Goal: Find specific page/section: Find specific page/section

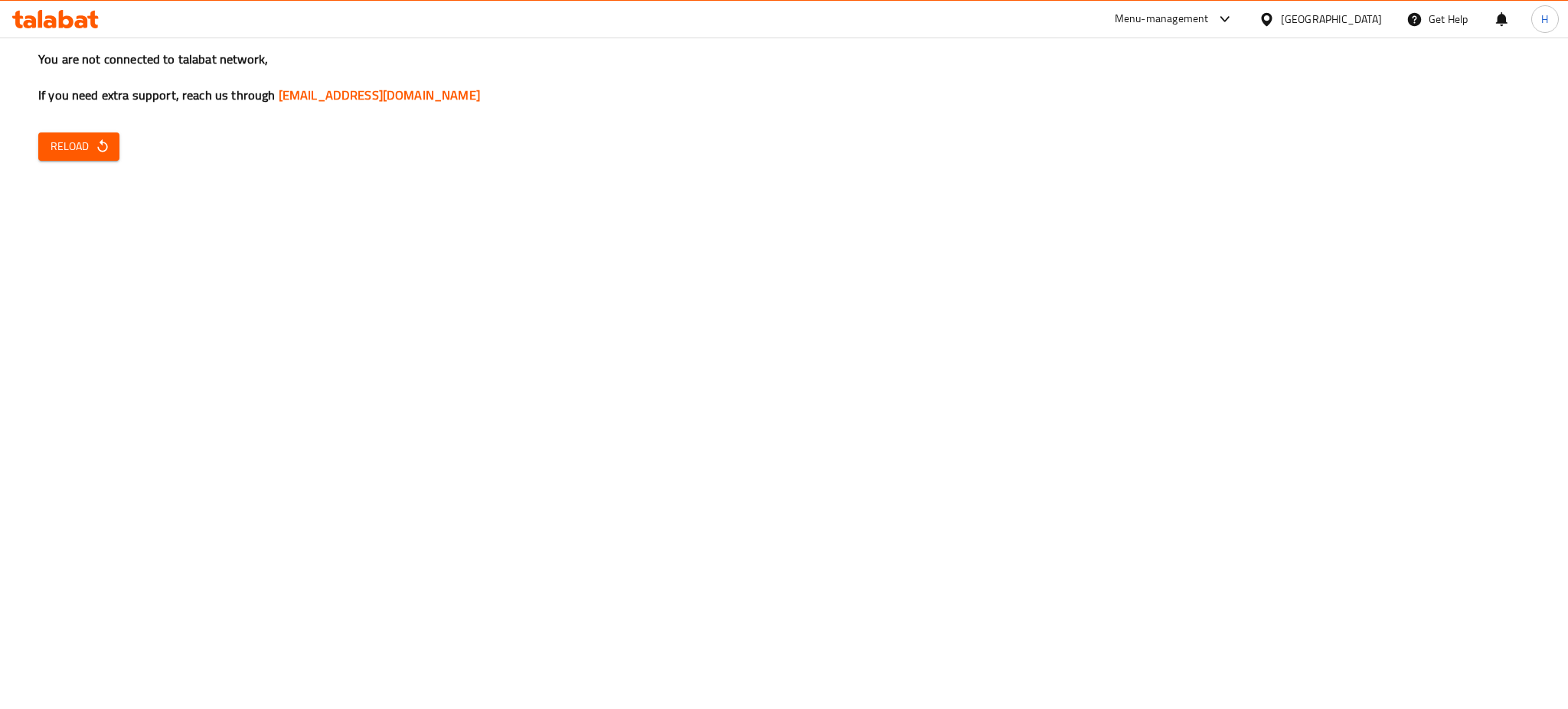
click at [1203, 20] on div "Menu-management" at bounding box center [1161, 19] width 94 height 19
click at [1158, 96] on div "Agent Campaigns Center" at bounding box center [1150, 103] width 116 height 17
click at [91, 140] on span "Reload" at bounding box center [78, 146] width 56 height 19
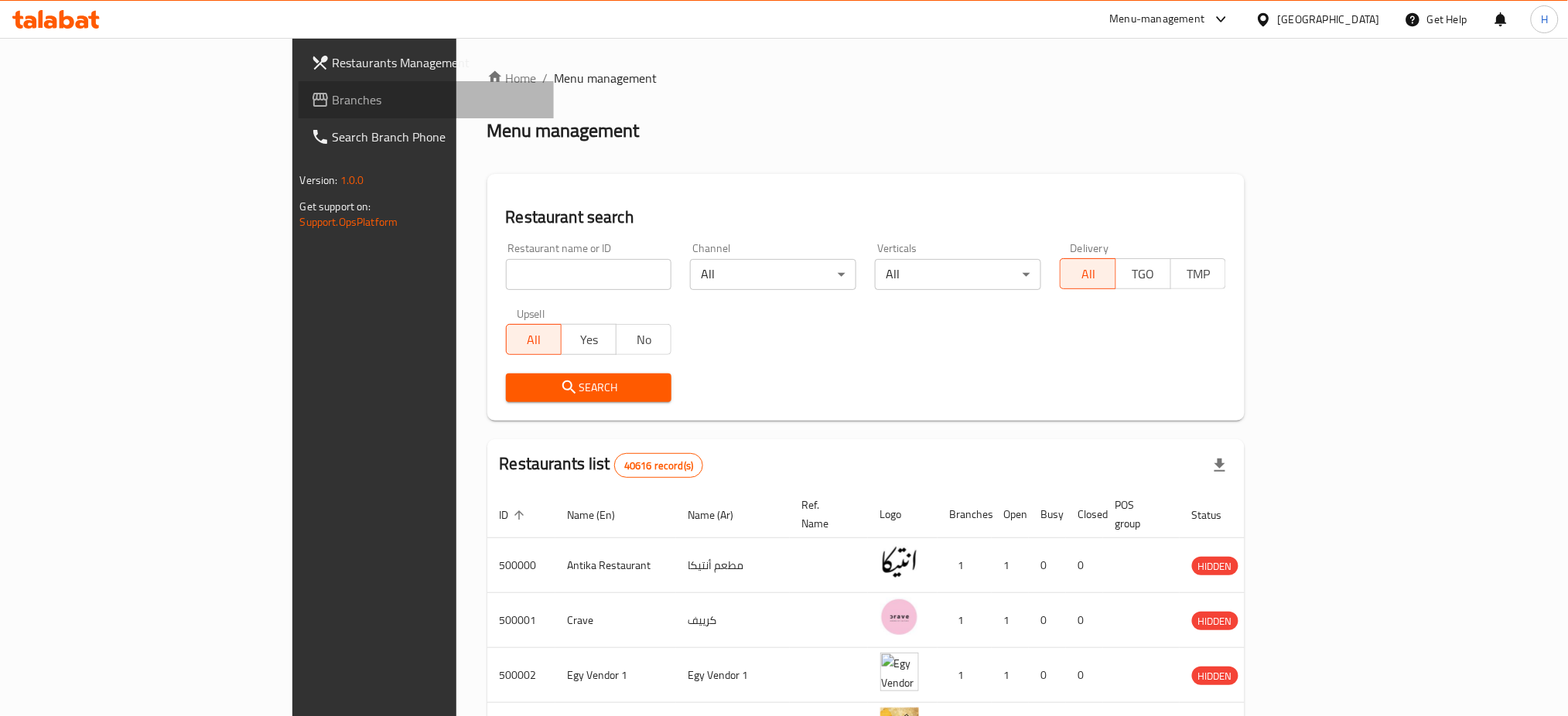
click at [299, 82] on link "Branches" at bounding box center [426, 100] width 256 height 37
